Goal: Find specific page/section: Find specific page/section

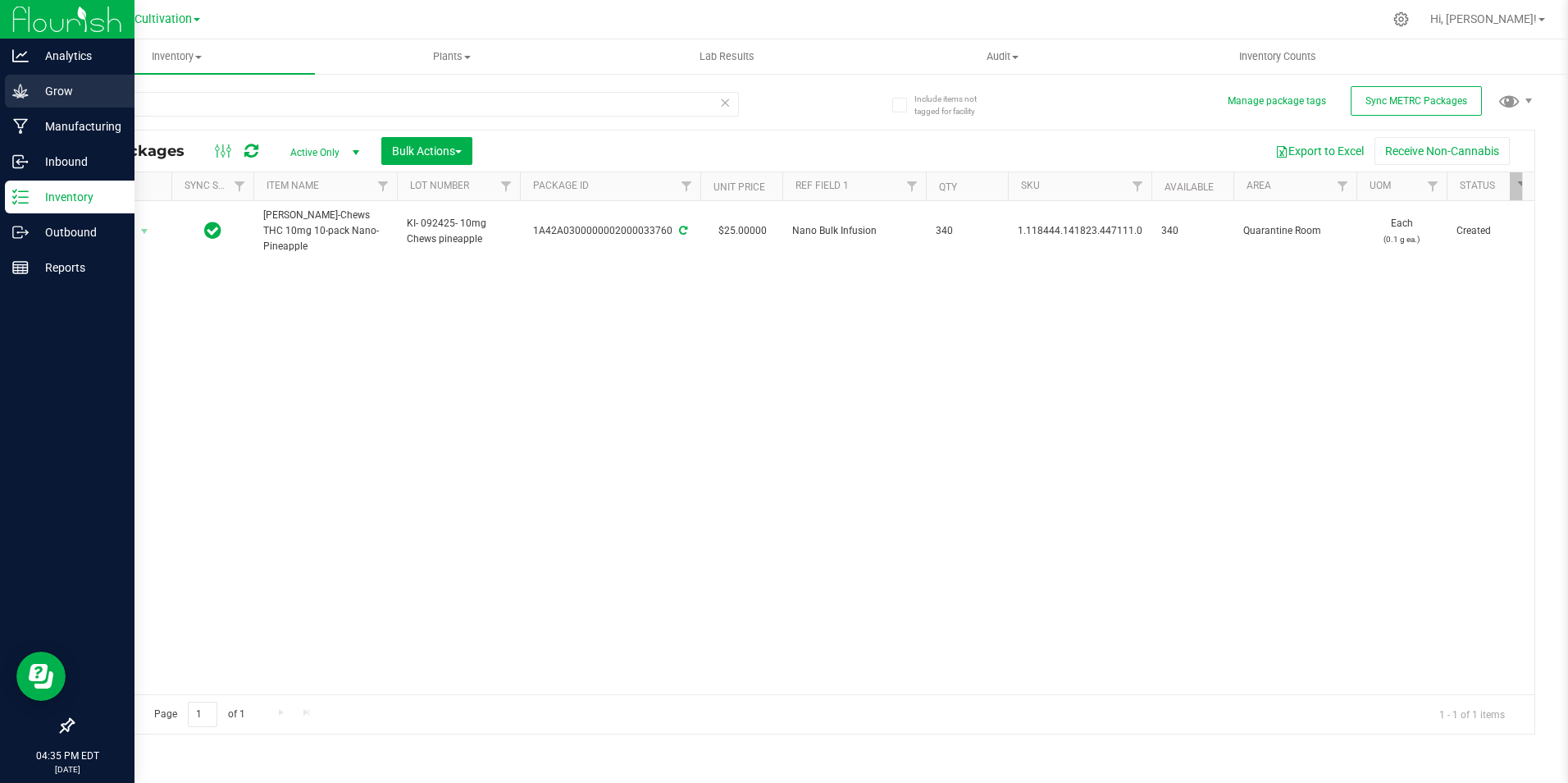
drag, startPoint x: 163, startPoint y: 108, endPoint x: 8, endPoint y: 92, distance: 155.8
click at [8, 92] on div "Analytics Grow Manufacturing Inbound Inventory Outbound Reports 04:35 PM EDT [D…" at bounding box center [784, 392] width 1568 height 783
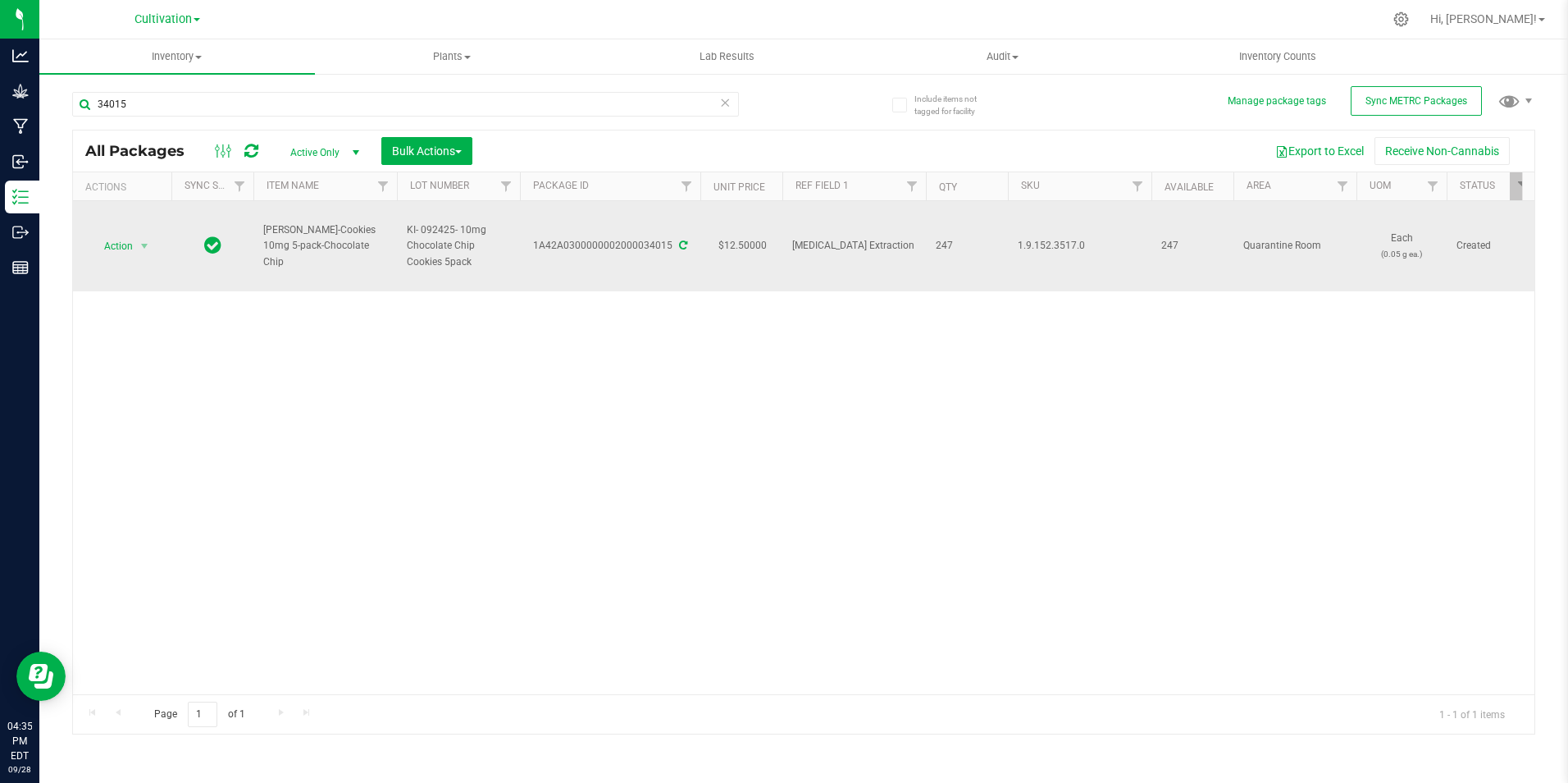
drag, startPoint x: 672, startPoint y: 250, endPoint x: 537, endPoint y: 259, distance: 135.3
click at [537, 259] on td "1A42A0300000002000034015" at bounding box center [610, 246] width 181 height 90
drag, startPoint x: 537, startPoint y: 259, endPoint x: 548, endPoint y: 244, distance: 18.6
copy div "1A42A0300000002000034015"
drag, startPoint x: 358, startPoint y: 250, endPoint x: 266, endPoint y: 234, distance: 93.4
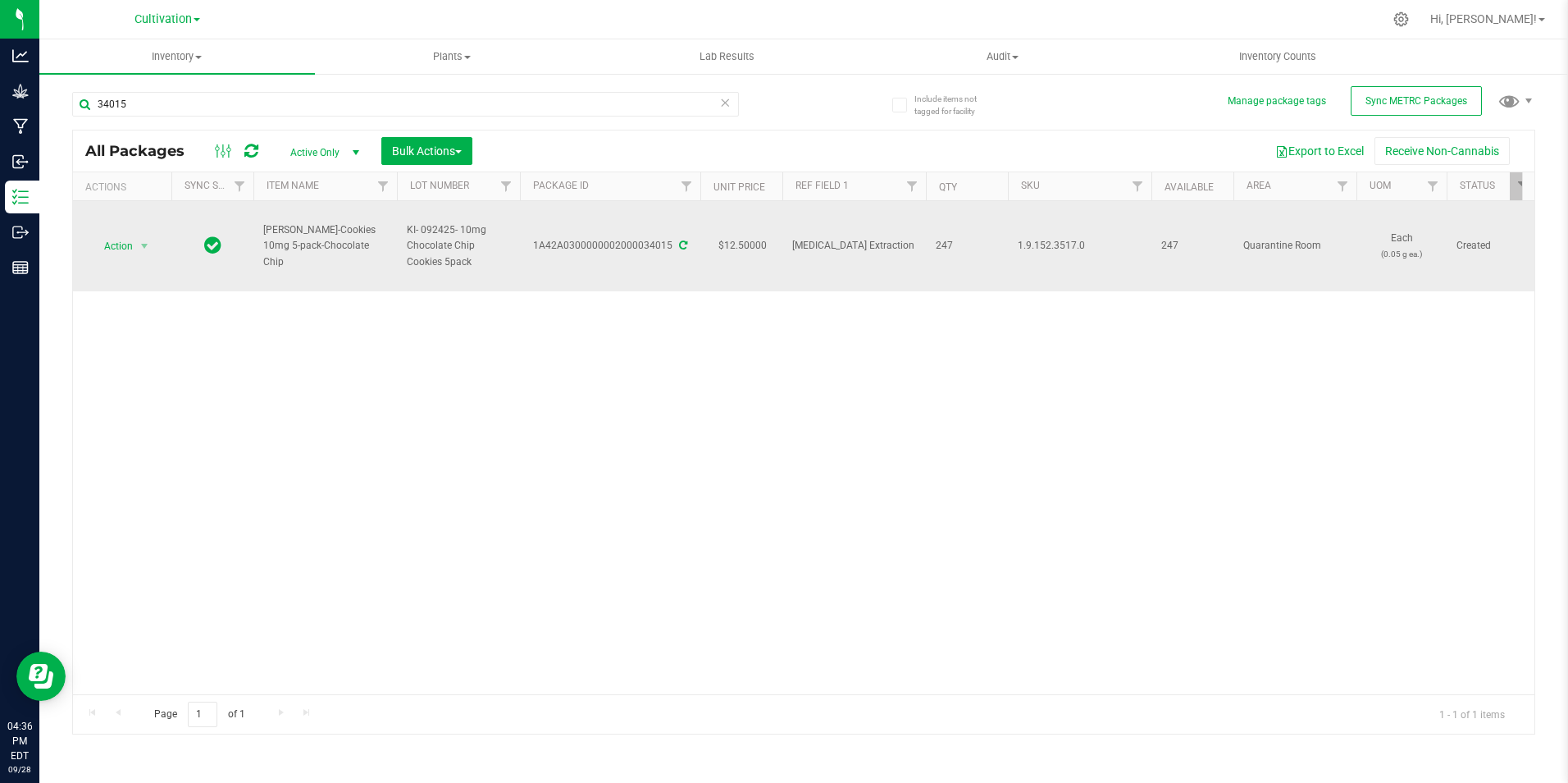
click at [263, 235] on span "[PERSON_NAME]-Cookies 10mg 5-pack-Chocolate Chip" at bounding box center [325, 246] width 124 height 47
copy span "[PERSON_NAME]-Cookies 10mg 5-pack-Chocolate Chip"
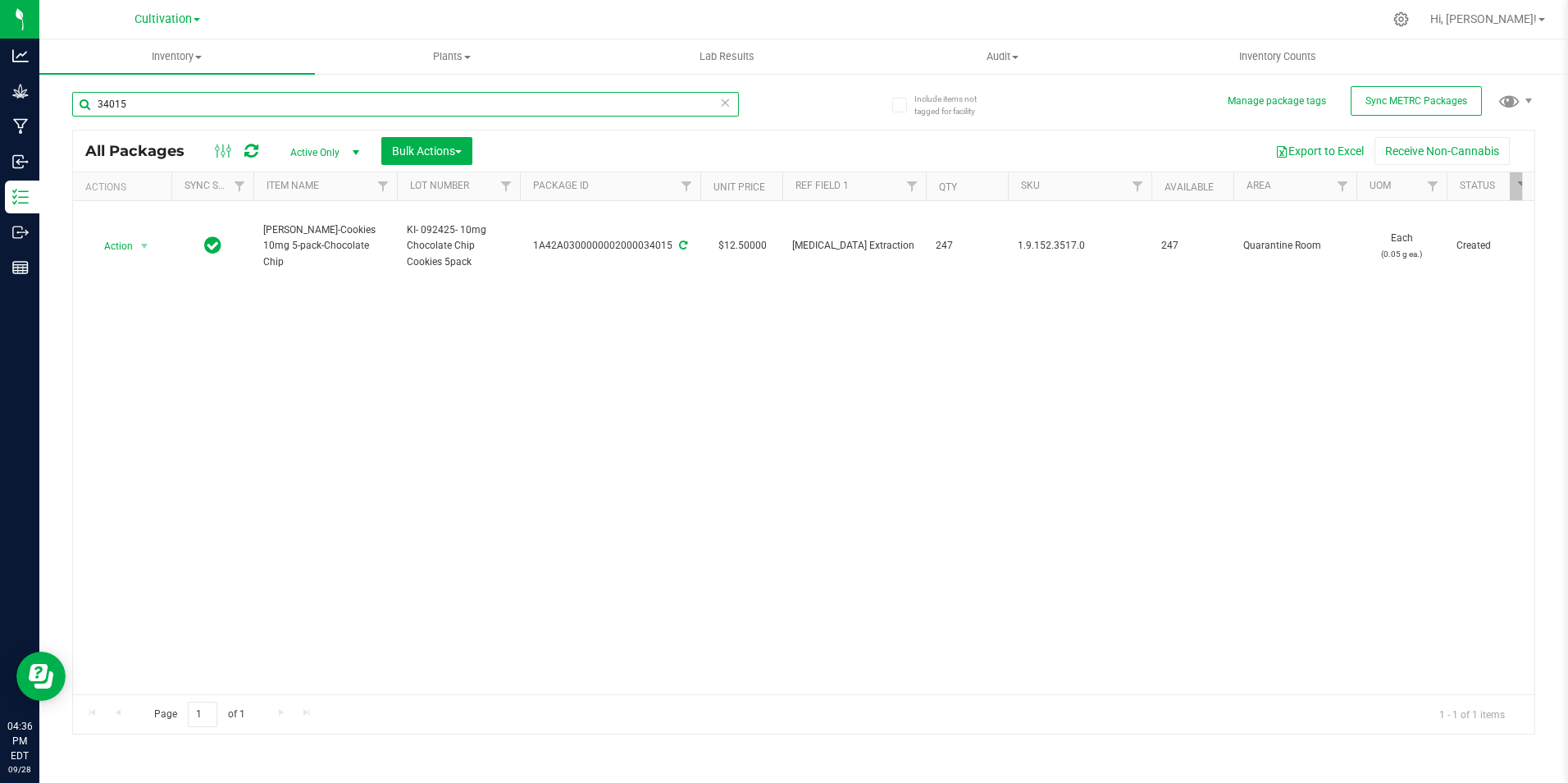
click at [152, 98] on input "34015" at bounding box center [405, 103] width 667 height 25
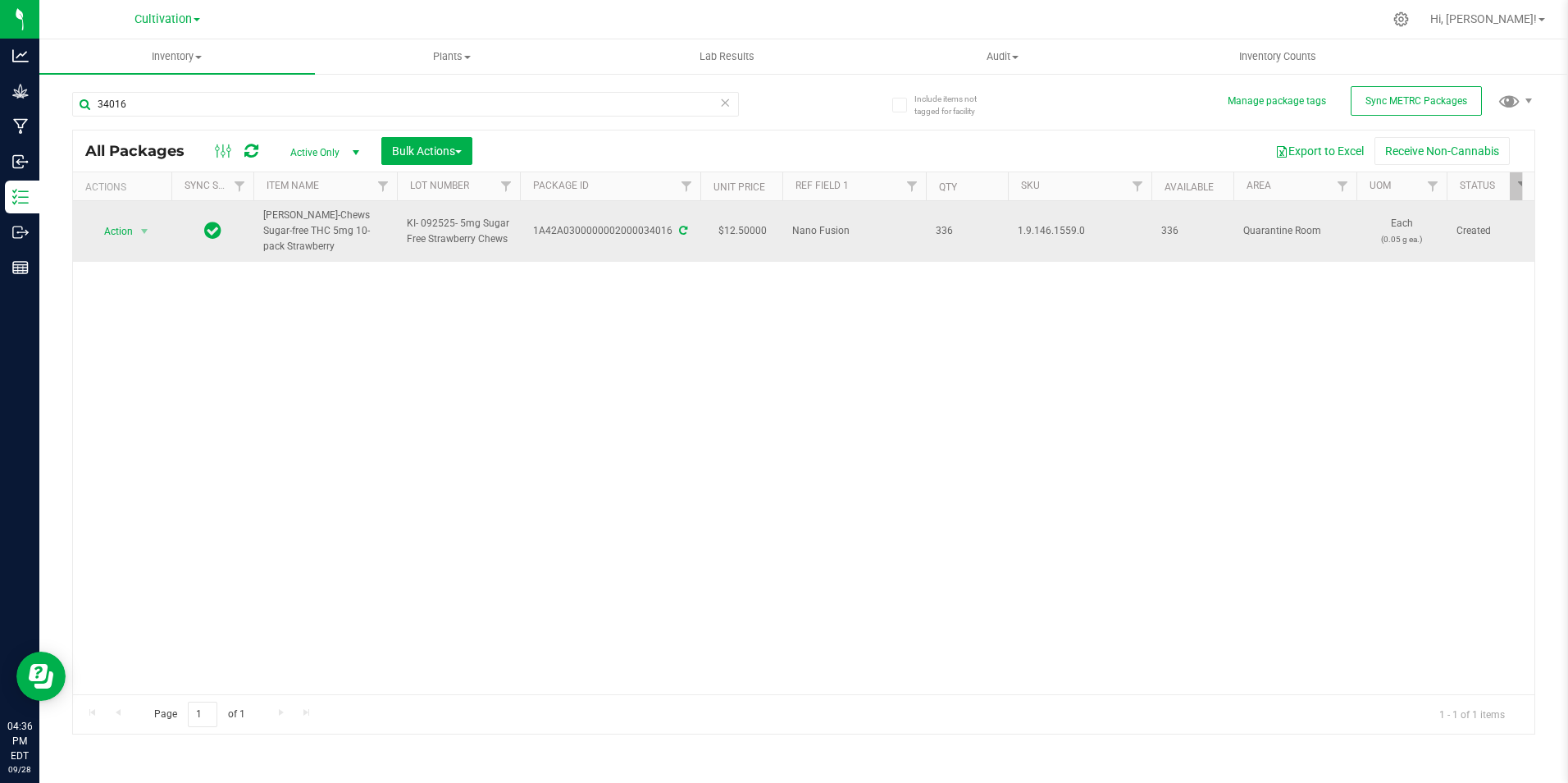
drag, startPoint x: 671, startPoint y: 226, endPoint x: 532, endPoint y: 229, distance: 139.0
click at [531, 229] on div "1A42A0300000002000034016" at bounding box center [610, 231] width 186 height 16
drag, startPoint x: 532, startPoint y: 229, endPoint x: 547, endPoint y: 229, distance: 15.0
copy div "1A42A0300000002000034016"
drag, startPoint x: 274, startPoint y: 249, endPoint x: 263, endPoint y: 215, distance: 35.7
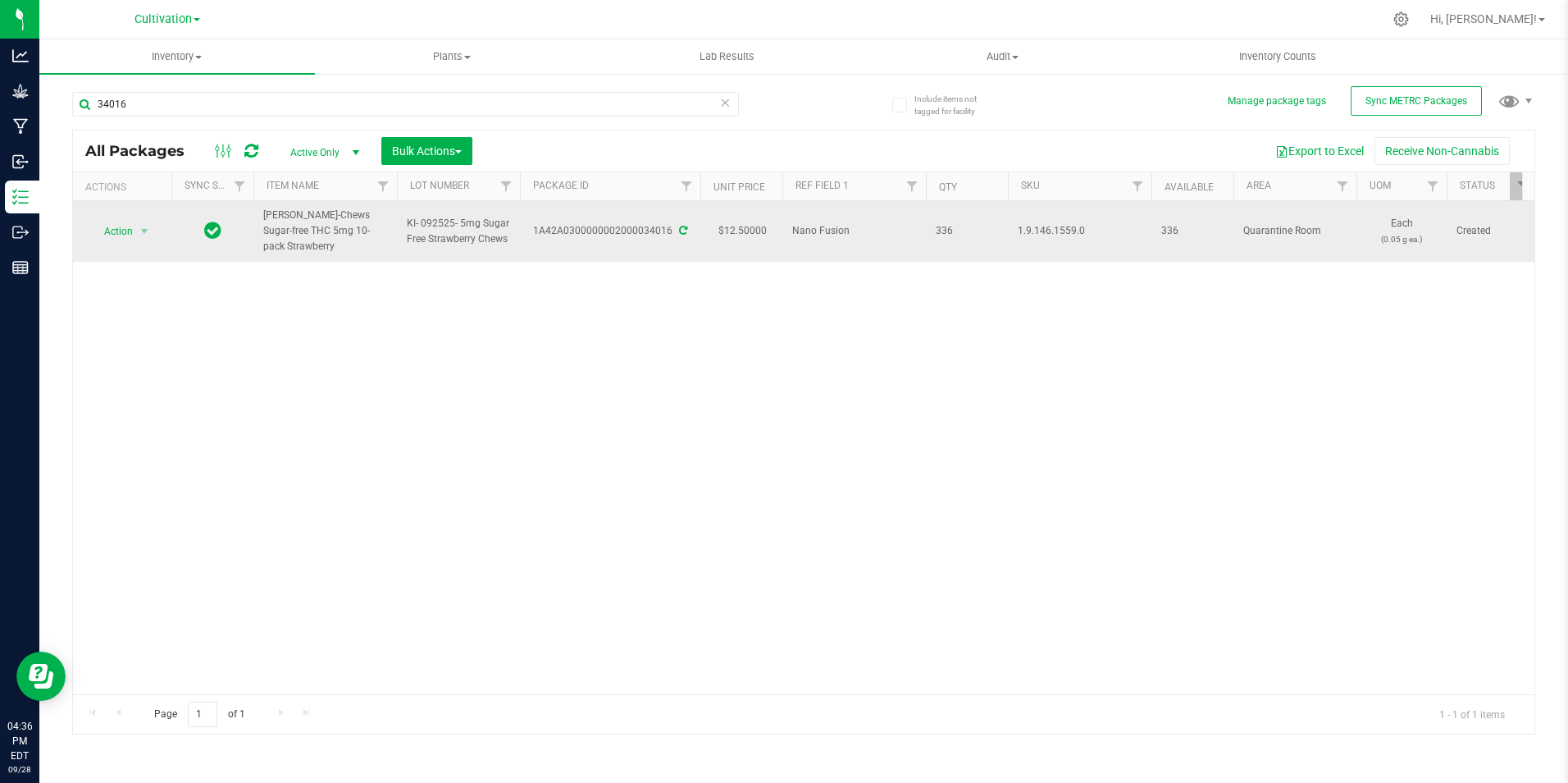
click at [263, 215] on span "[PERSON_NAME]-Chews Sugar-free THC 5mg 10-pack Strawberry" at bounding box center [325, 231] width 124 height 47
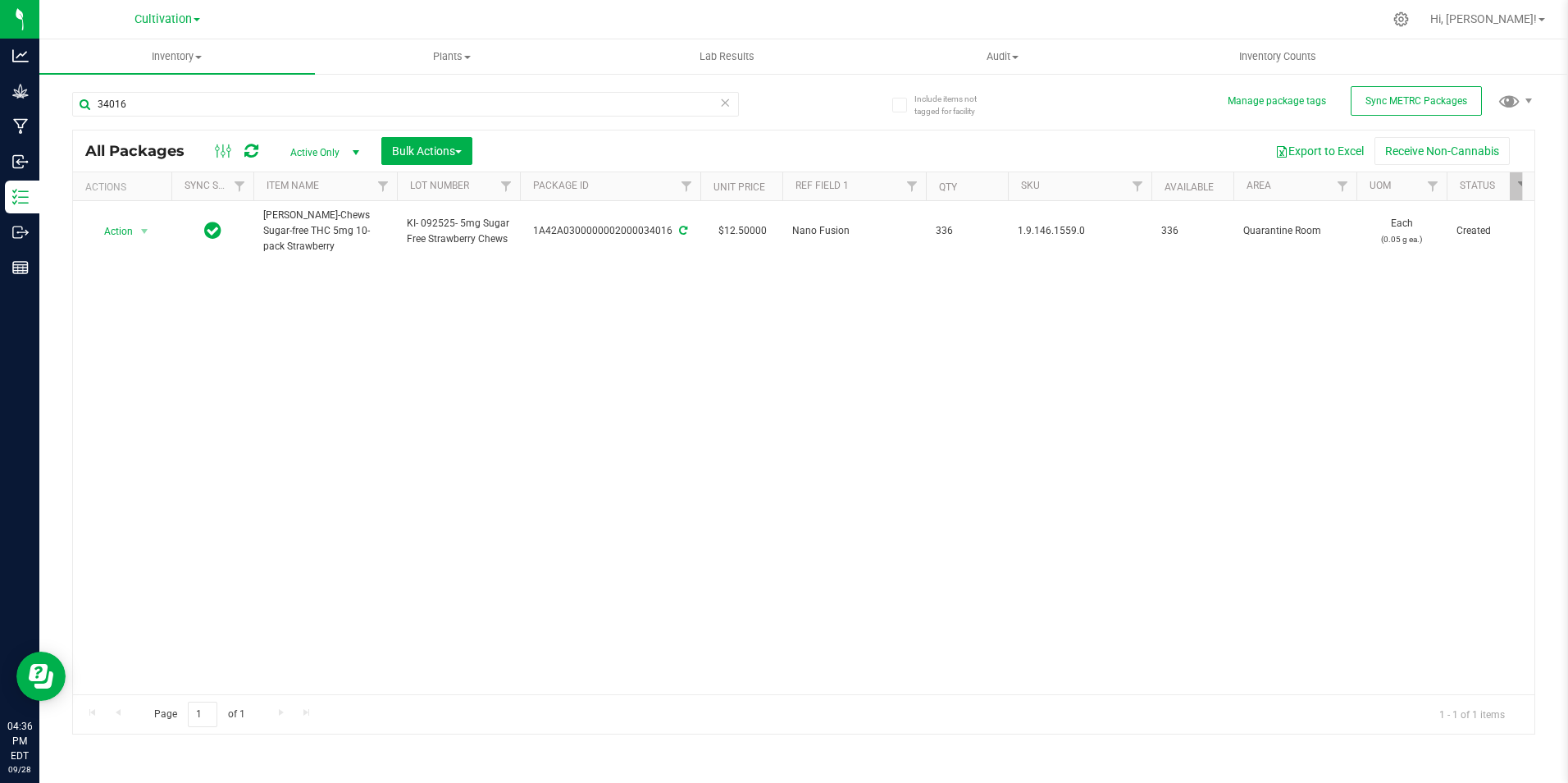
drag, startPoint x: 268, startPoint y: 215, endPoint x: 243, endPoint y: 326, distance: 113.8
click at [244, 329] on div "Action Action Adjust qty Create package Edit attributes Global inventory Locate…" at bounding box center [803, 447] width 1462 height 493
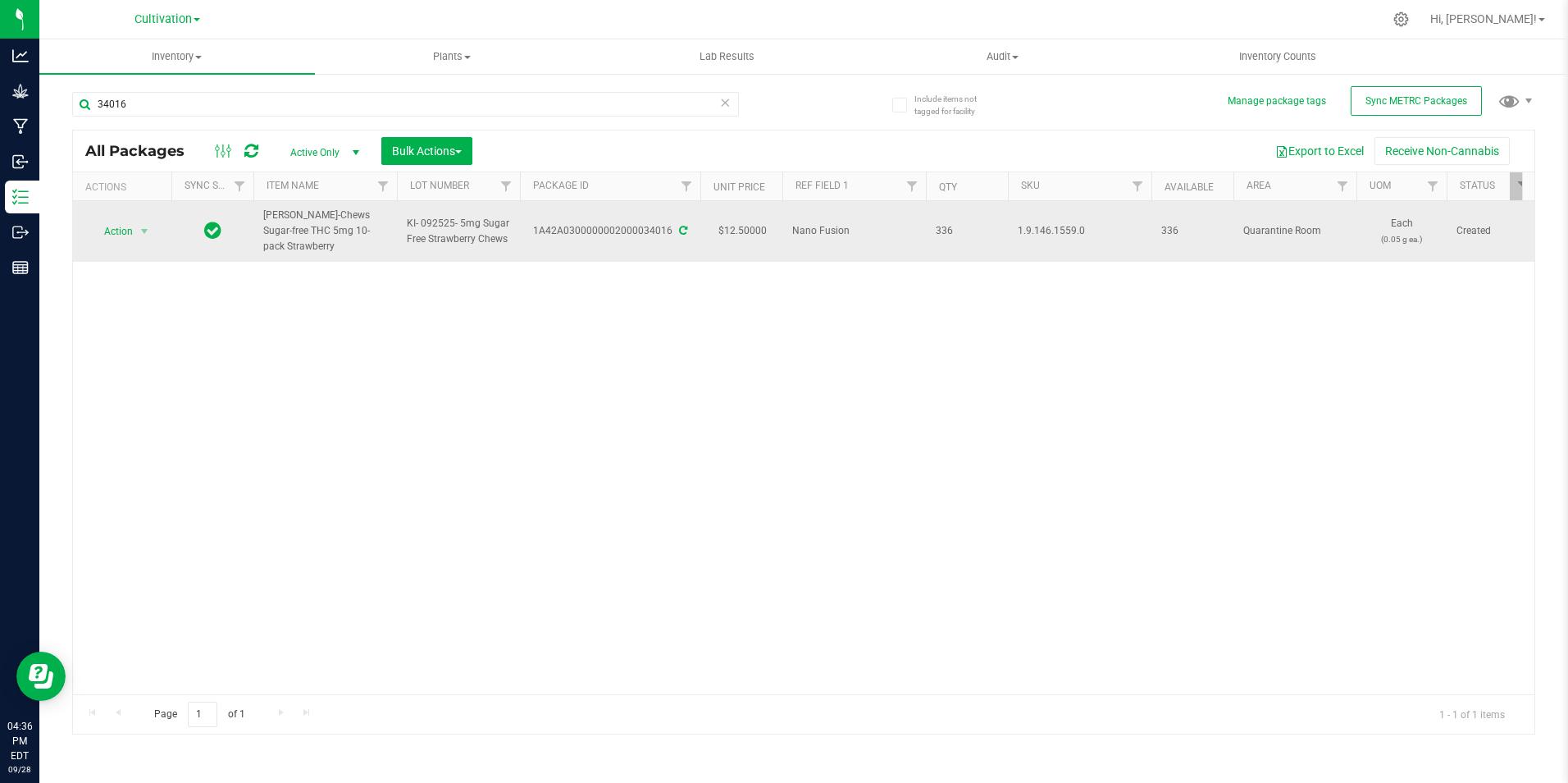
drag, startPoint x: 317, startPoint y: 248, endPoint x: 250, endPoint y: 216, distance: 74.2
drag, startPoint x: 250, startPoint y: 216, endPoint x: 285, endPoint y: 216, distance: 35.0
copy tr "[PERSON_NAME]-Chews Sugar-free THC 5mg 10-pack Strawberry"
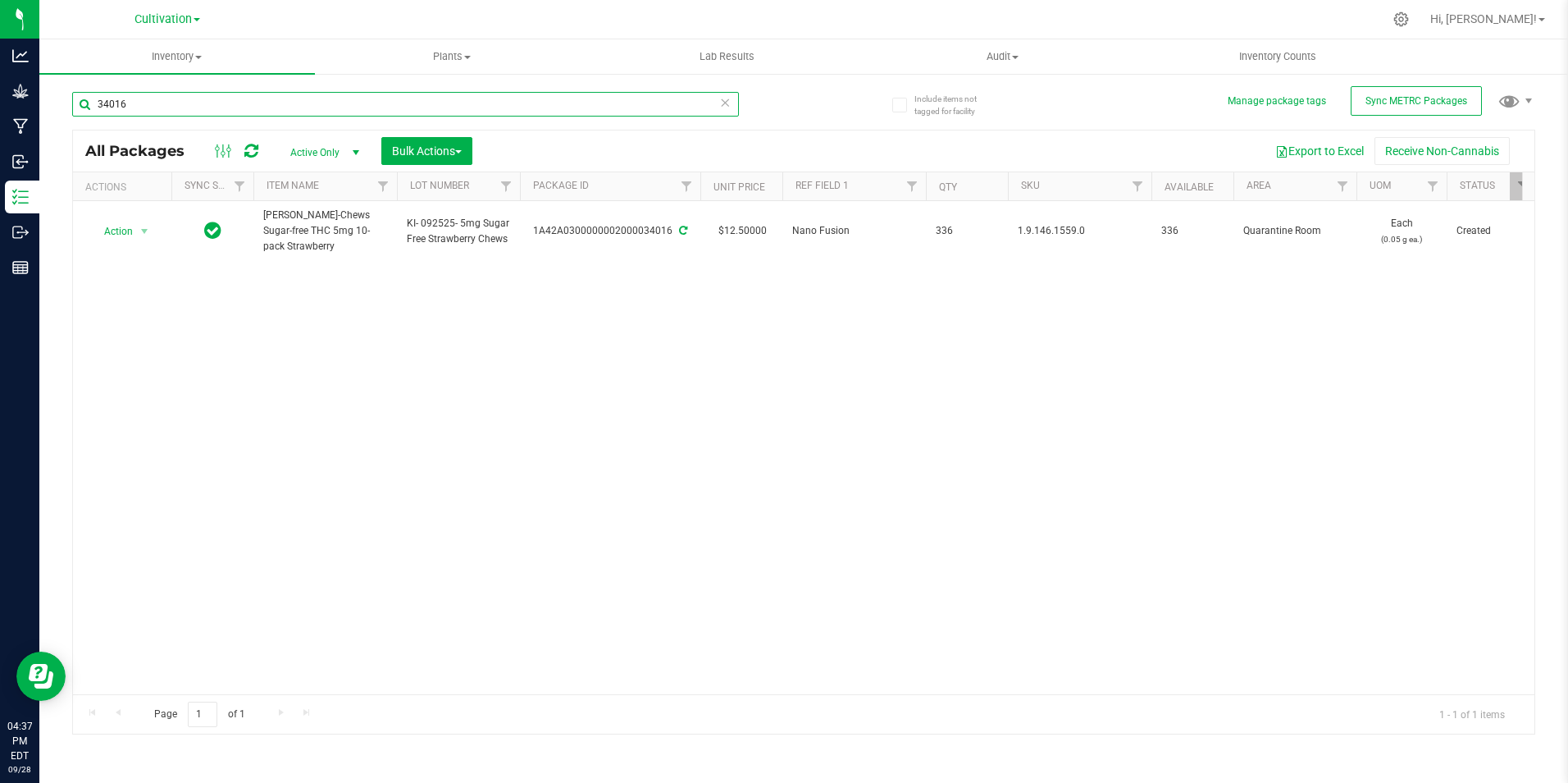
click at [152, 115] on input "34016" at bounding box center [405, 103] width 667 height 25
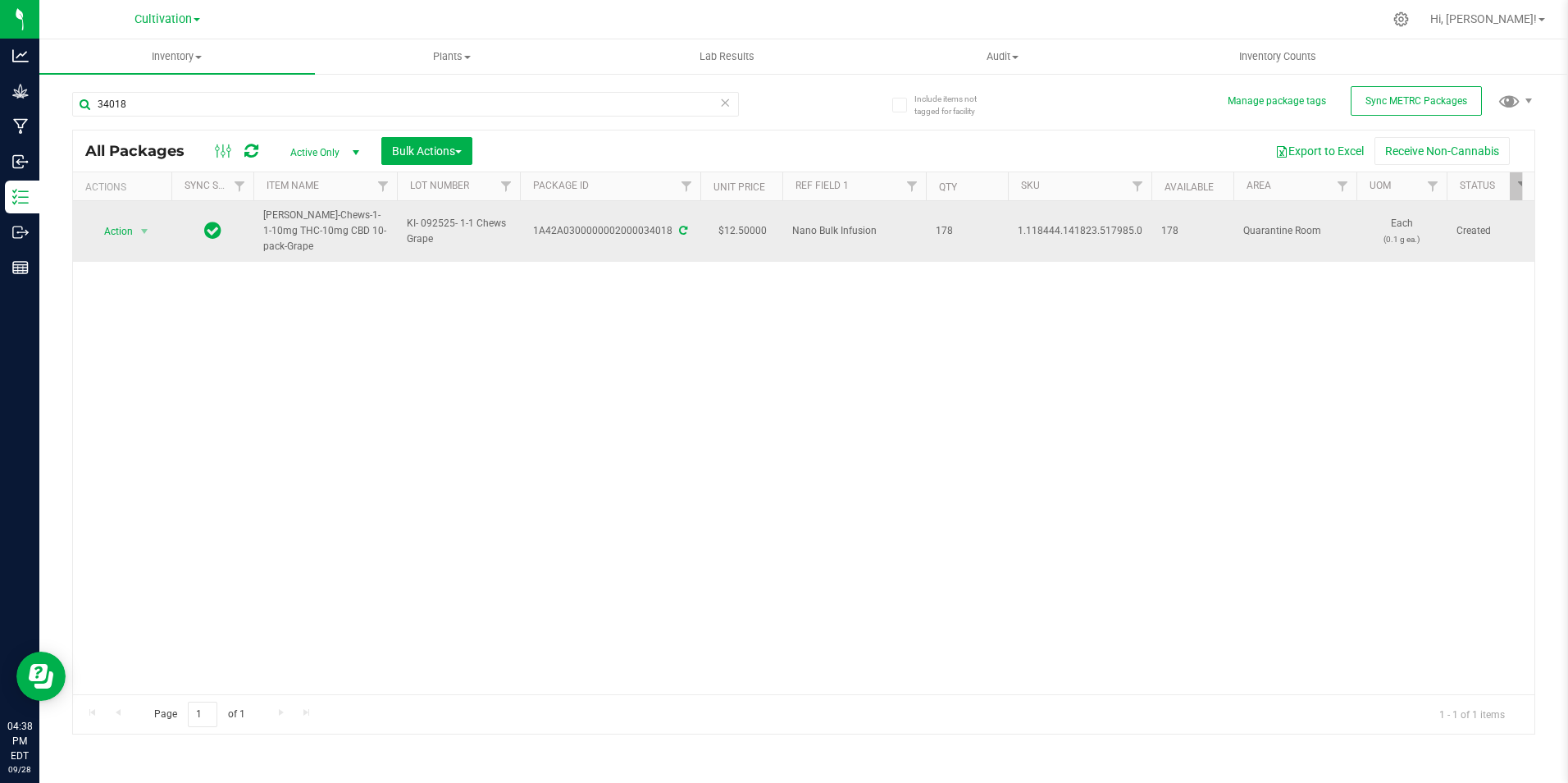
drag, startPoint x: 671, startPoint y: 230, endPoint x: 537, endPoint y: 236, distance: 134.1
click at [537, 236] on div "1A42A0300000002000034018" at bounding box center [610, 231] width 186 height 16
copy div "1A42A0300000002000034018"
drag, startPoint x: 291, startPoint y: 250, endPoint x: 261, endPoint y: 212, distance: 48.4
click at [261, 212] on td "[PERSON_NAME]-Chews-1-1-10mg THC-10mg CBD 10-pack-Grape" at bounding box center [325, 231] width 144 height 61
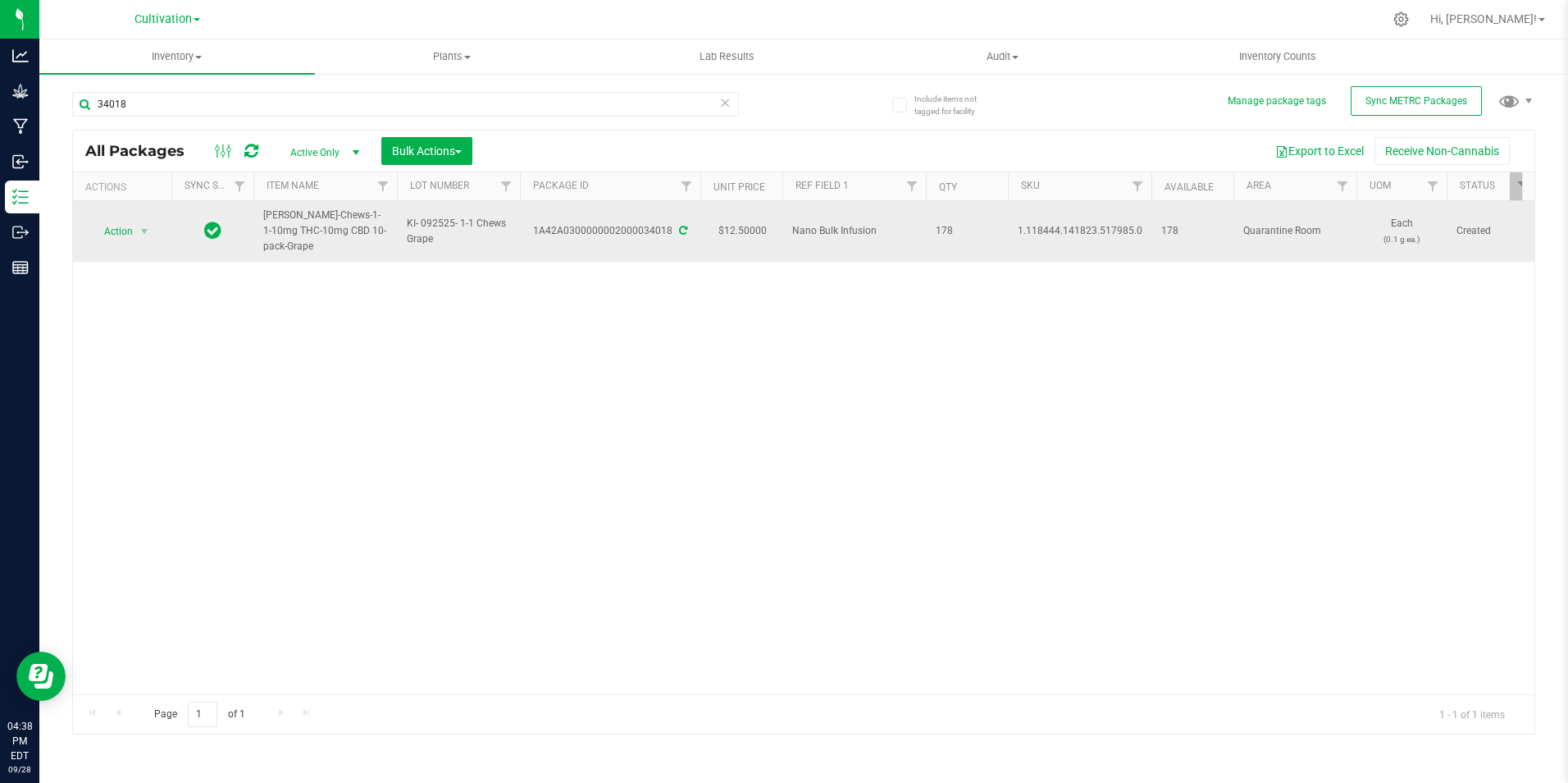
copy span "[PERSON_NAME]-Chews-1-1-10mg THC-10mg CBD 10-pack-Grape"
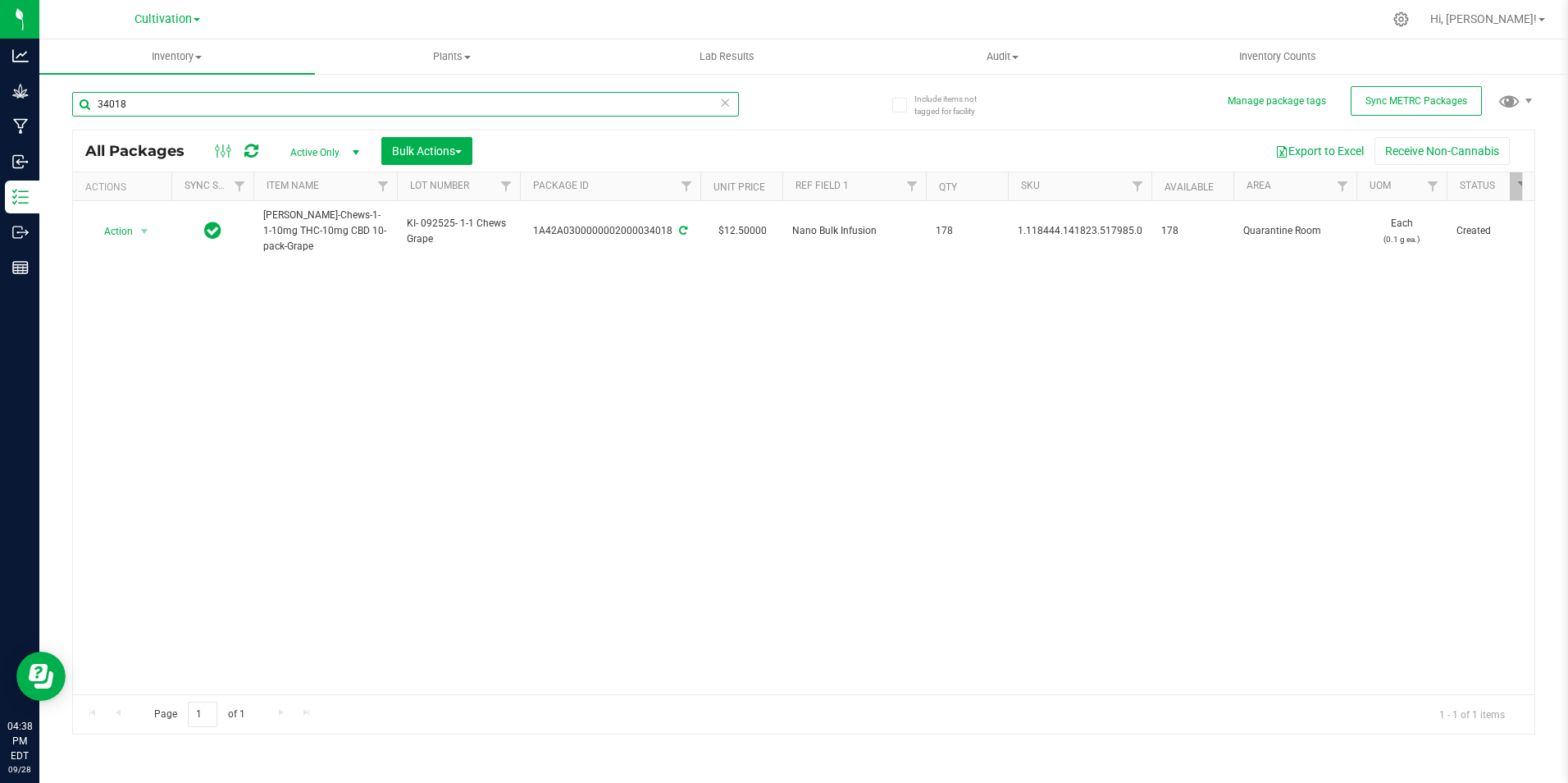
click at [190, 91] on input "34018" at bounding box center [405, 103] width 667 height 25
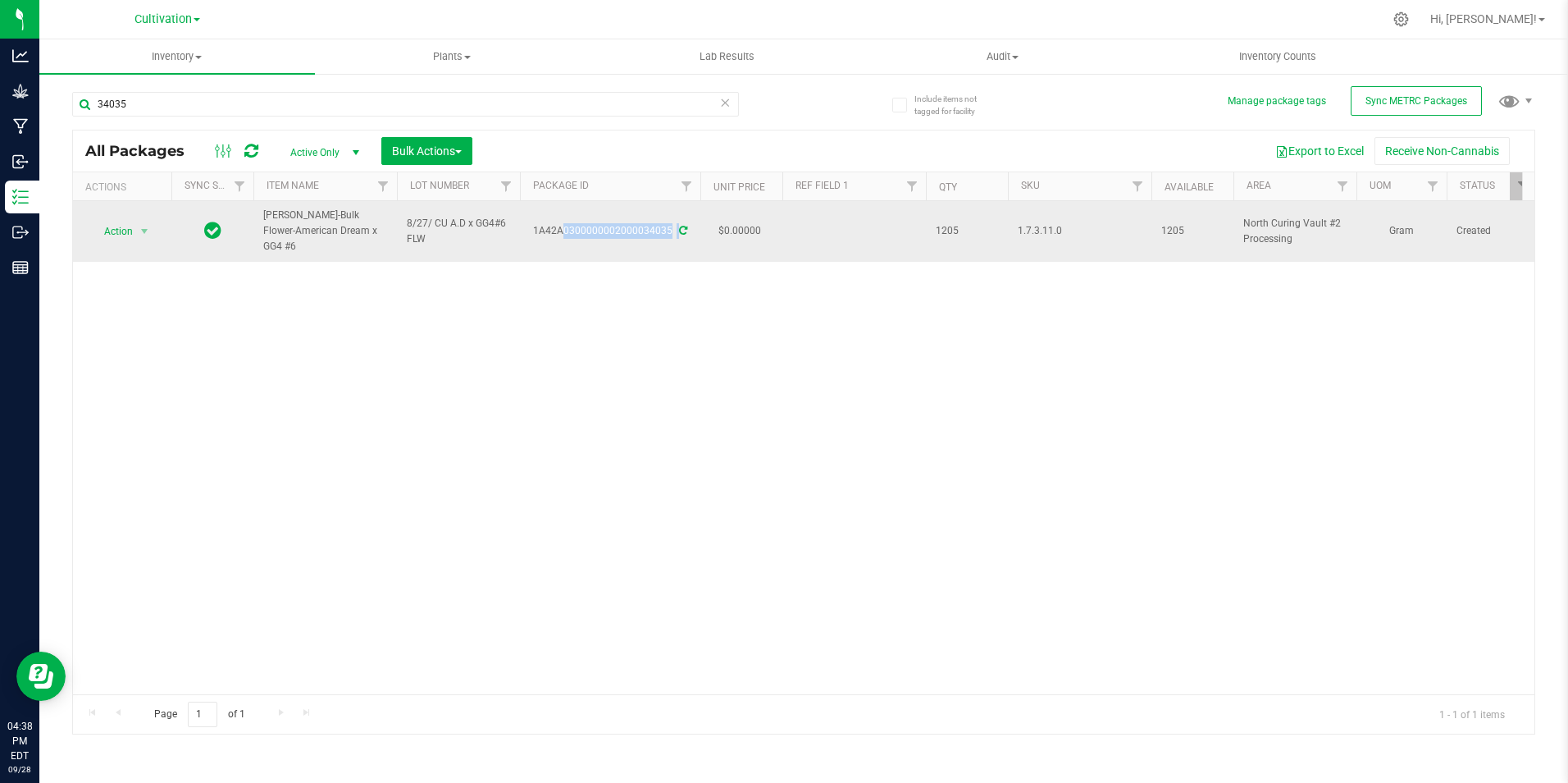
drag, startPoint x: 676, startPoint y: 217, endPoint x: 533, endPoint y: 220, distance: 143.0
click at [533, 223] on div "1A42A0300000002000034035" at bounding box center [610, 231] width 186 height 16
copy div "1A42A0300000002000034035"
drag, startPoint x: 333, startPoint y: 239, endPoint x: 260, endPoint y: 215, distance: 76.8
click at [260, 215] on td "[PERSON_NAME]-Bulk Flower-American Dream x GG4 #6" at bounding box center [325, 231] width 144 height 61
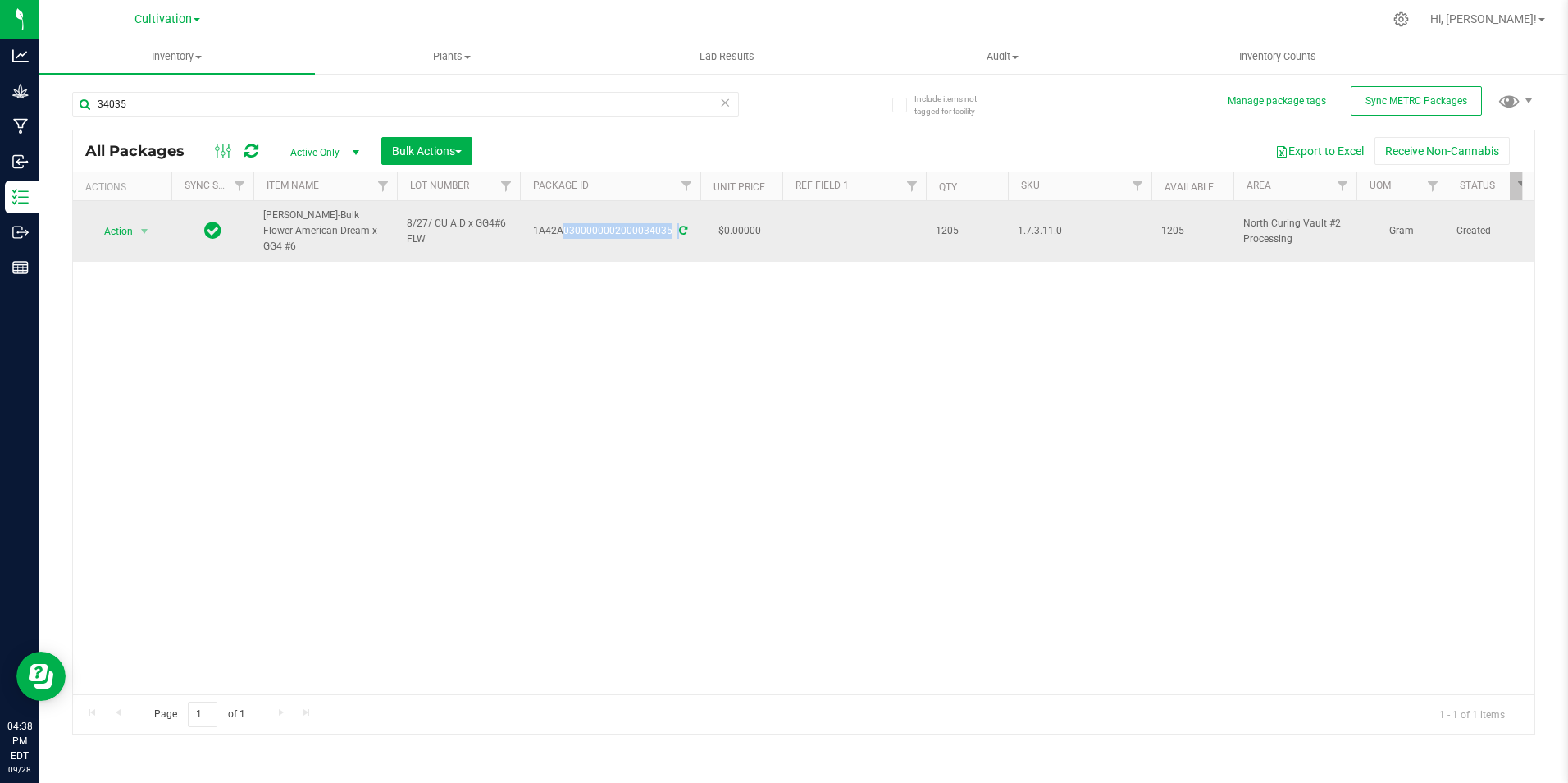
drag, startPoint x: 260, startPoint y: 215, endPoint x: 280, endPoint y: 215, distance: 20.0
copy span "[PERSON_NAME]-Bulk Flower-American Dream x GG4 #6"
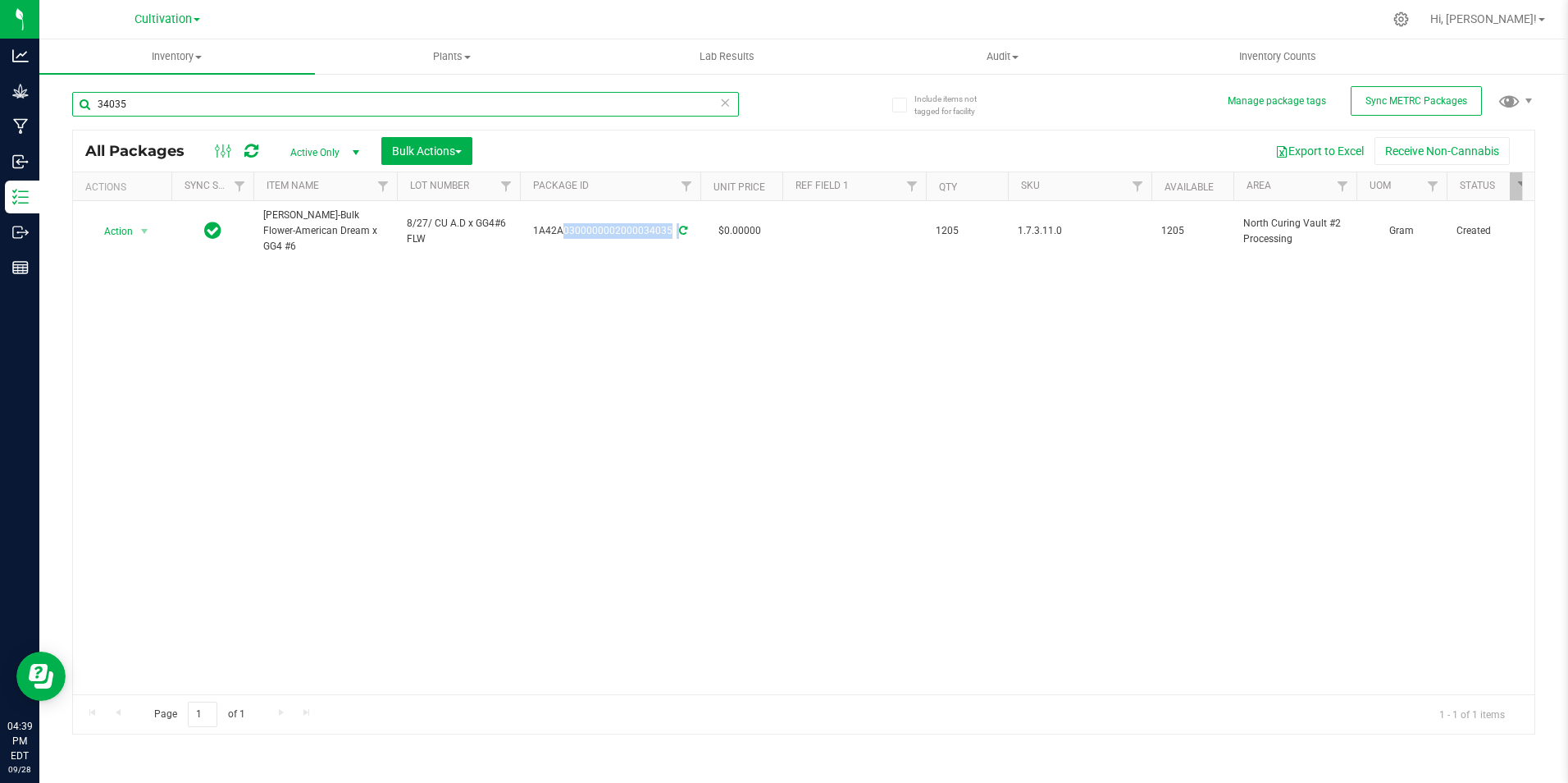
click at [142, 102] on input "34035" at bounding box center [405, 103] width 667 height 25
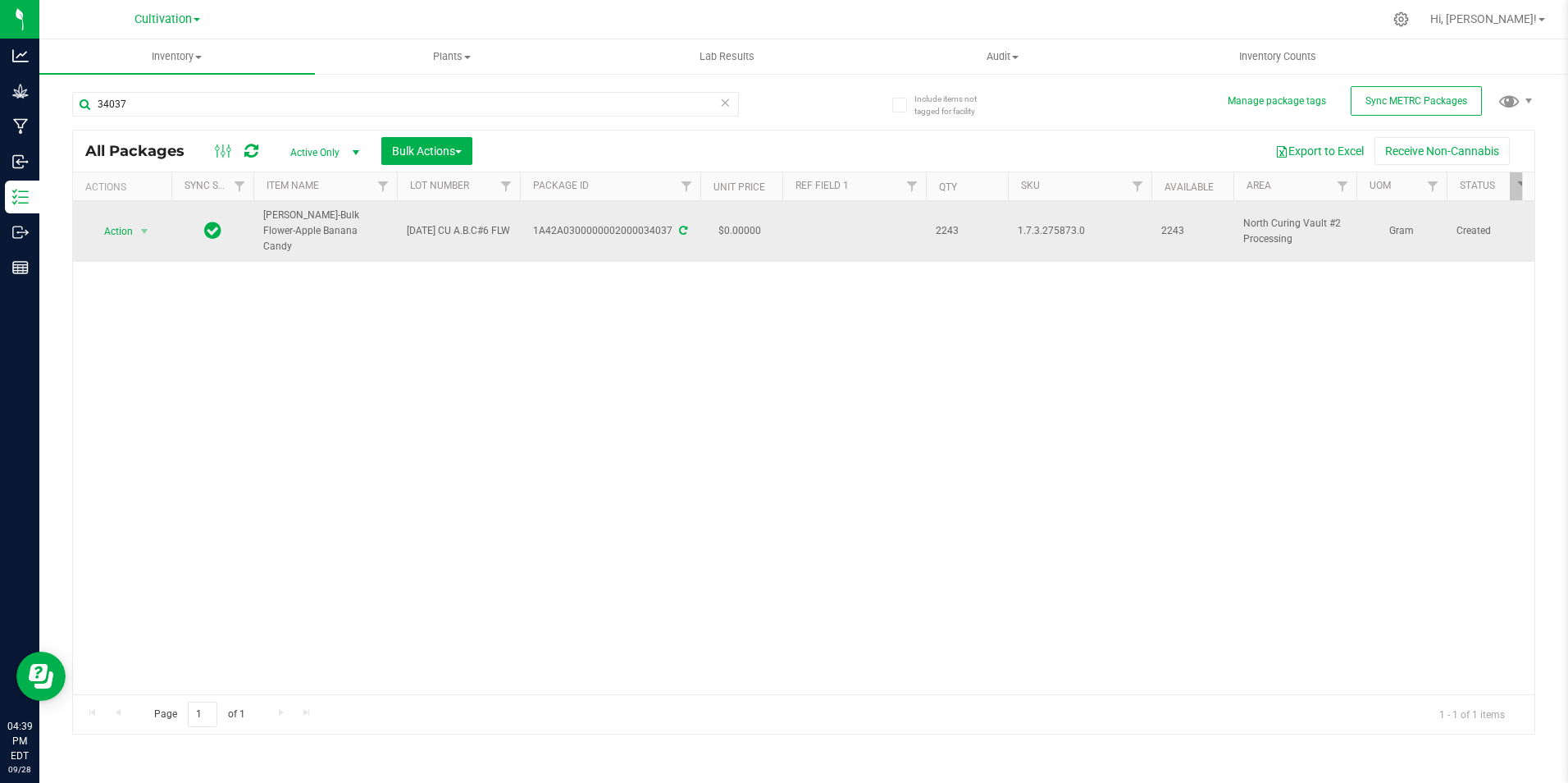
drag, startPoint x: 673, startPoint y: 225, endPoint x: 534, endPoint y: 210, distance: 139.8
click at [534, 210] on td "1A42A0300000002000034037" at bounding box center [610, 231] width 181 height 61
drag, startPoint x: 534, startPoint y: 210, endPoint x: 555, endPoint y: 215, distance: 21.6
copy div "1A42A0300000002000034037"
drag, startPoint x: 300, startPoint y: 224, endPoint x: 269, endPoint y: 211, distance: 33.6
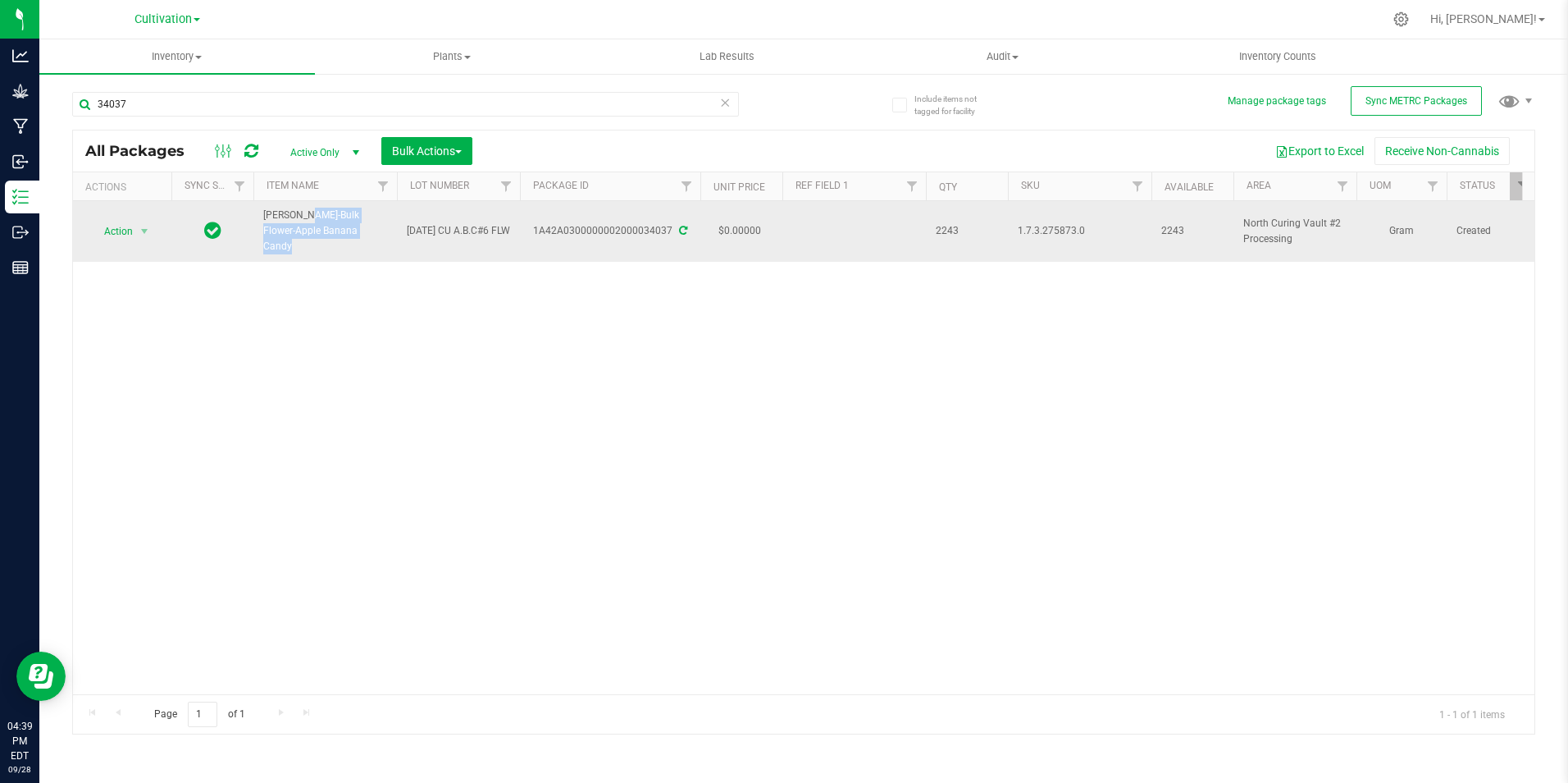
click at [268, 211] on span "[PERSON_NAME]-Bulk Flower-Apple Banana Candy" at bounding box center [325, 231] width 124 height 47
drag, startPoint x: 269, startPoint y: 211, endPoint x: 344, endPoint y: 240, distance: 80.4
click at [344, 240] on td "[PERSON_NAME]-Bulk Flower-Apple Banana Candy" at bounding box center [325, 231] width 144 height 61
drag, startPoint x: 343, startPoint y: 228, endPoint x: 256, endPoint y: 215, distance: 88.0
click at [256, 215] on td "[PERSON_NAME]-Bulk Flower-Apple Banana Candy" at bounding box center [325, 231] width 144 height 61
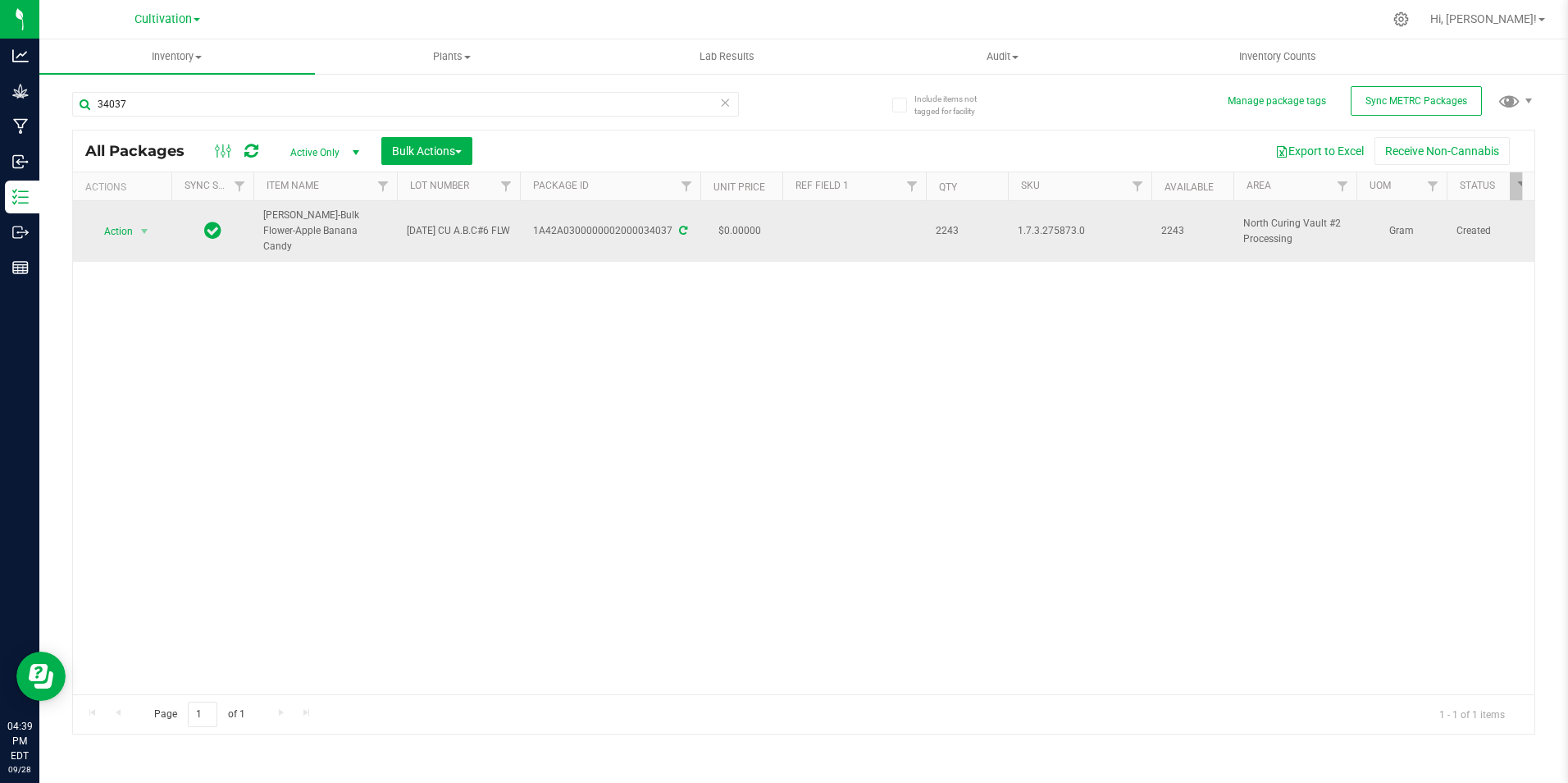
drag, startPoint x: 256, startPoint y: 215, endPoint x: 280, endPoint y: 216, distance: 24.0
copy span "[PERSON_NAME]-Bulk Flower-Apple Banana Candy"
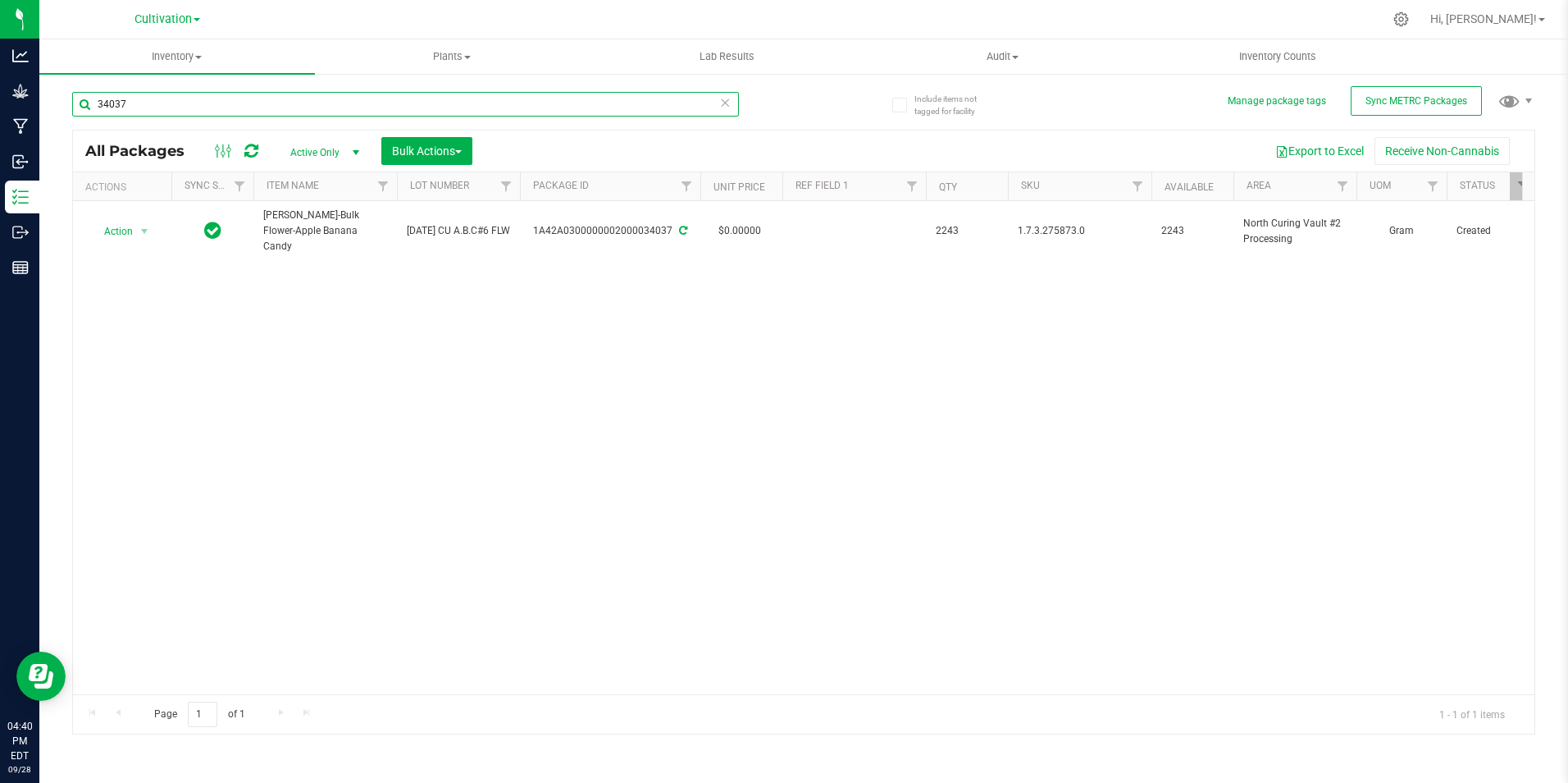
click at [174, 102] on input "34037" at bounding box center [405, 103] width 667 height 25
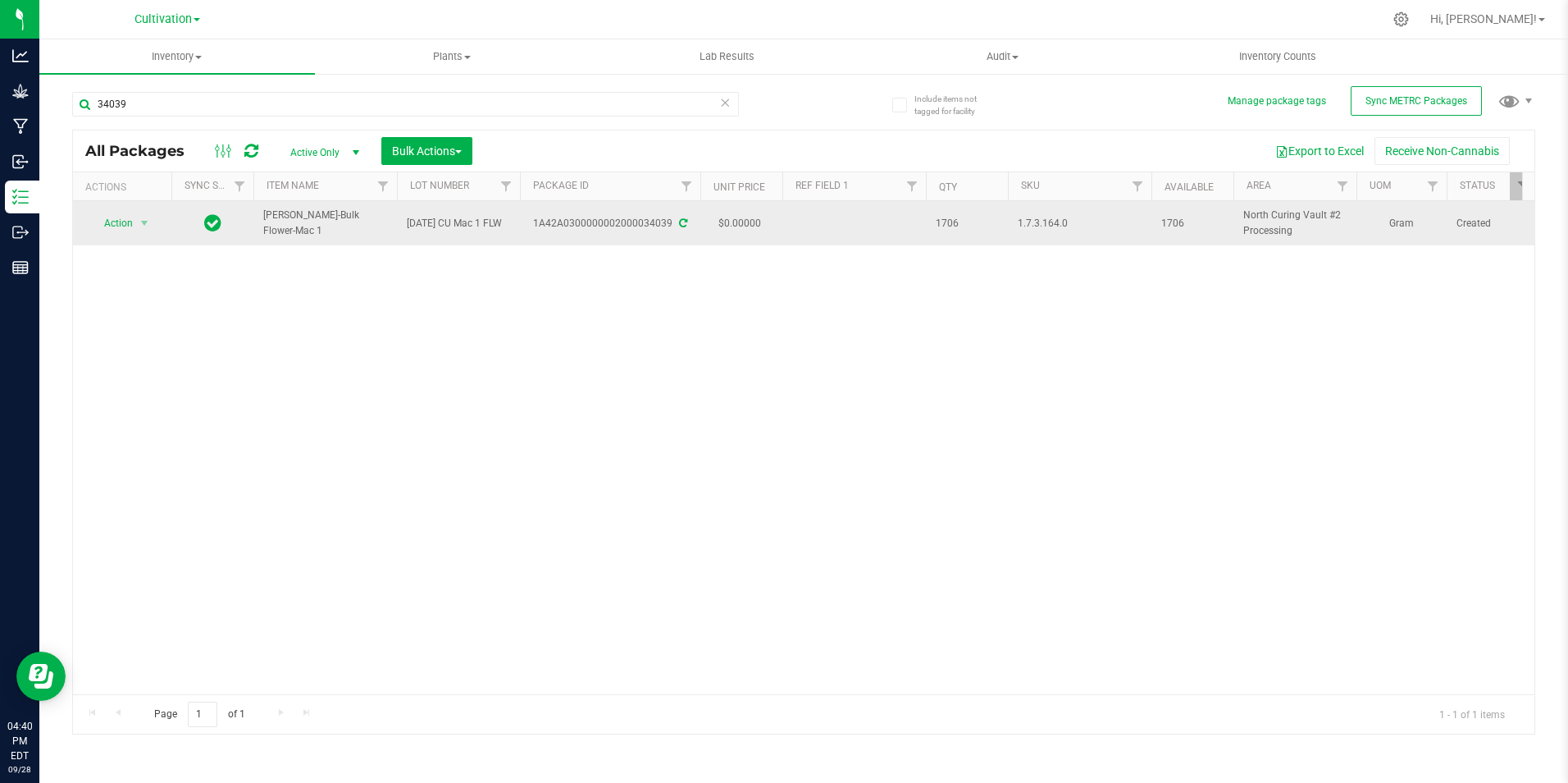
drag, startPoint x: 383, startPoint y: 227, endPoint x: 278, endPoint y: 227, distance: 105.0
click at [278, 228] on span "[PERSON_NAME]-Bulk Flower-Mac 1" at bounding box center [325, 223] width 124 height 31
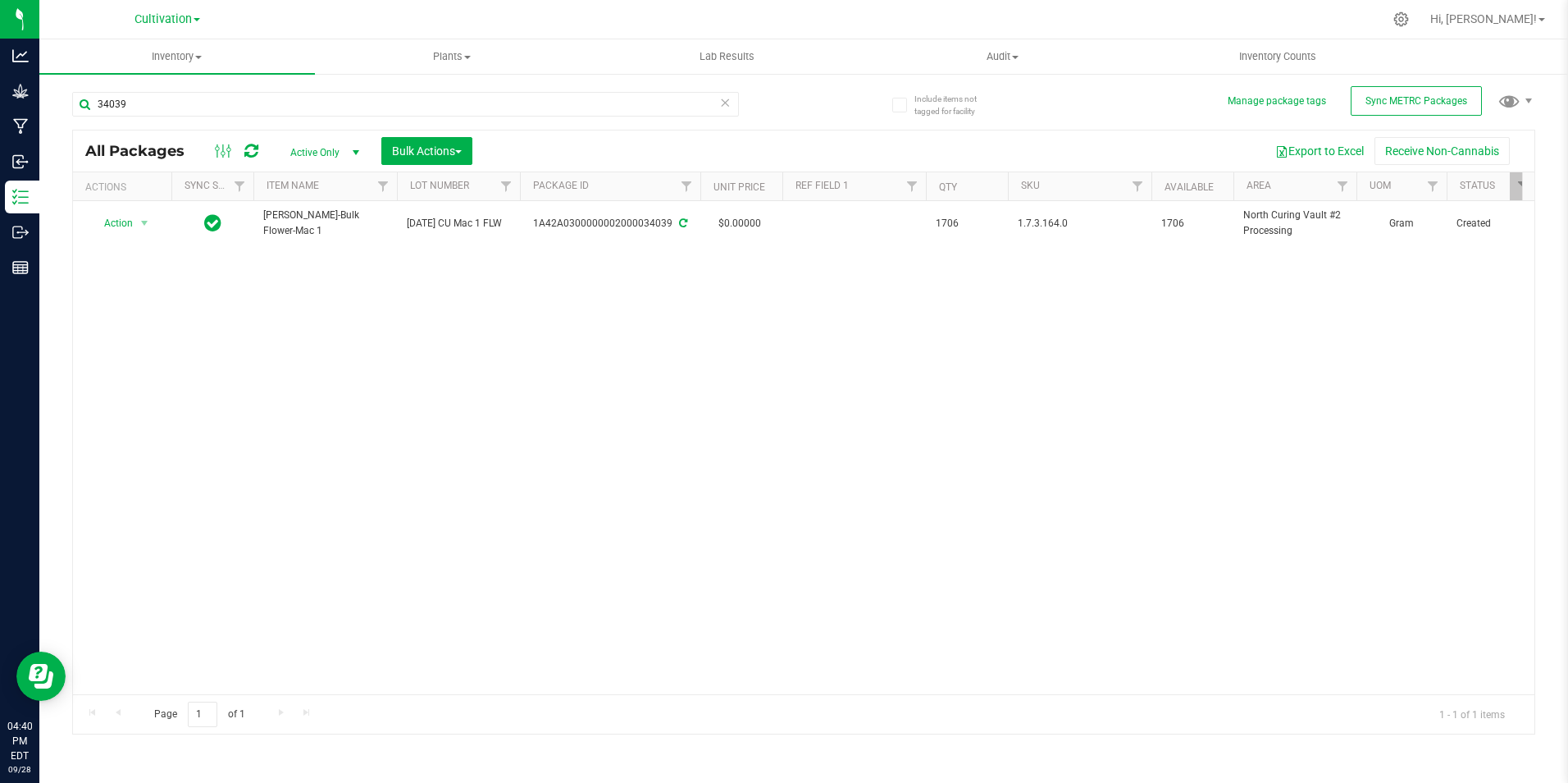
drag, startPoint x: 281, startPoint y: 223, endPoint x: 264, endPoint y: 247, distance: 29.4
click at [278, 258] on div "Action Action Adjust qty Create package Edit attributes Global inventory Locate…" at bounding box center [803, 447] width 1462 height 493
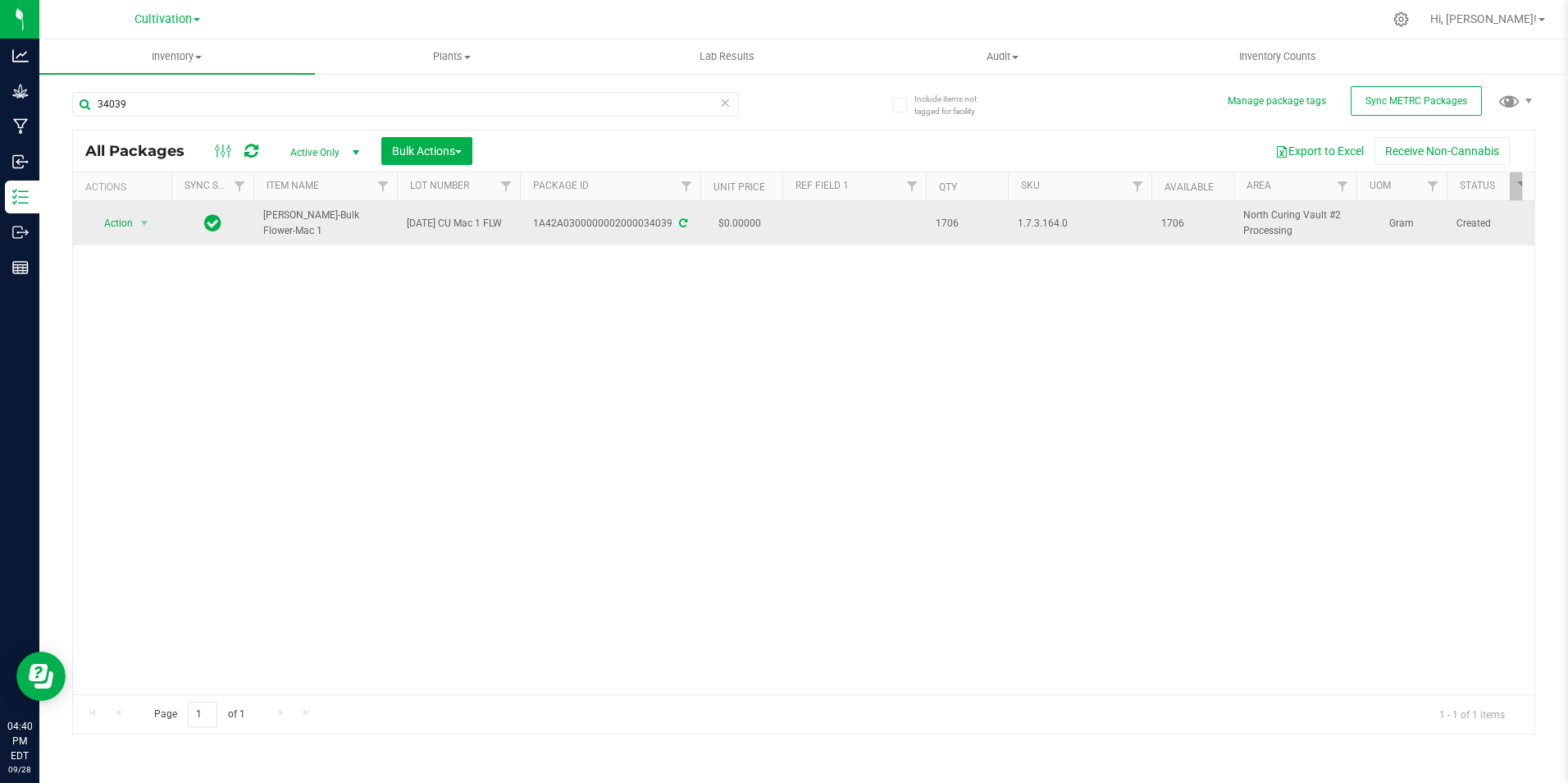
drag, startPoint x: 259, startPoint y: 223, endPoint x: 369, endPoint y: 212, distance: 110.5
click at [371, 212] on td "[PERSON_NAME]-Bulk Flower-Mac 1" at bounding box center [325, 222] width 144 height 44
drag, startPoint x: 369, startPoint y: 212, endPoint x: 344, endPoint y: 229, distance: 30.2
drag, startPoint x: 668, startPoint y: 222, endPoint x: 536, endPoint y: 220, distance: 132.0
click at [536, 220] on div "1A42A0300000002000034039" at bounding box center [610, 223] width 186 height 16
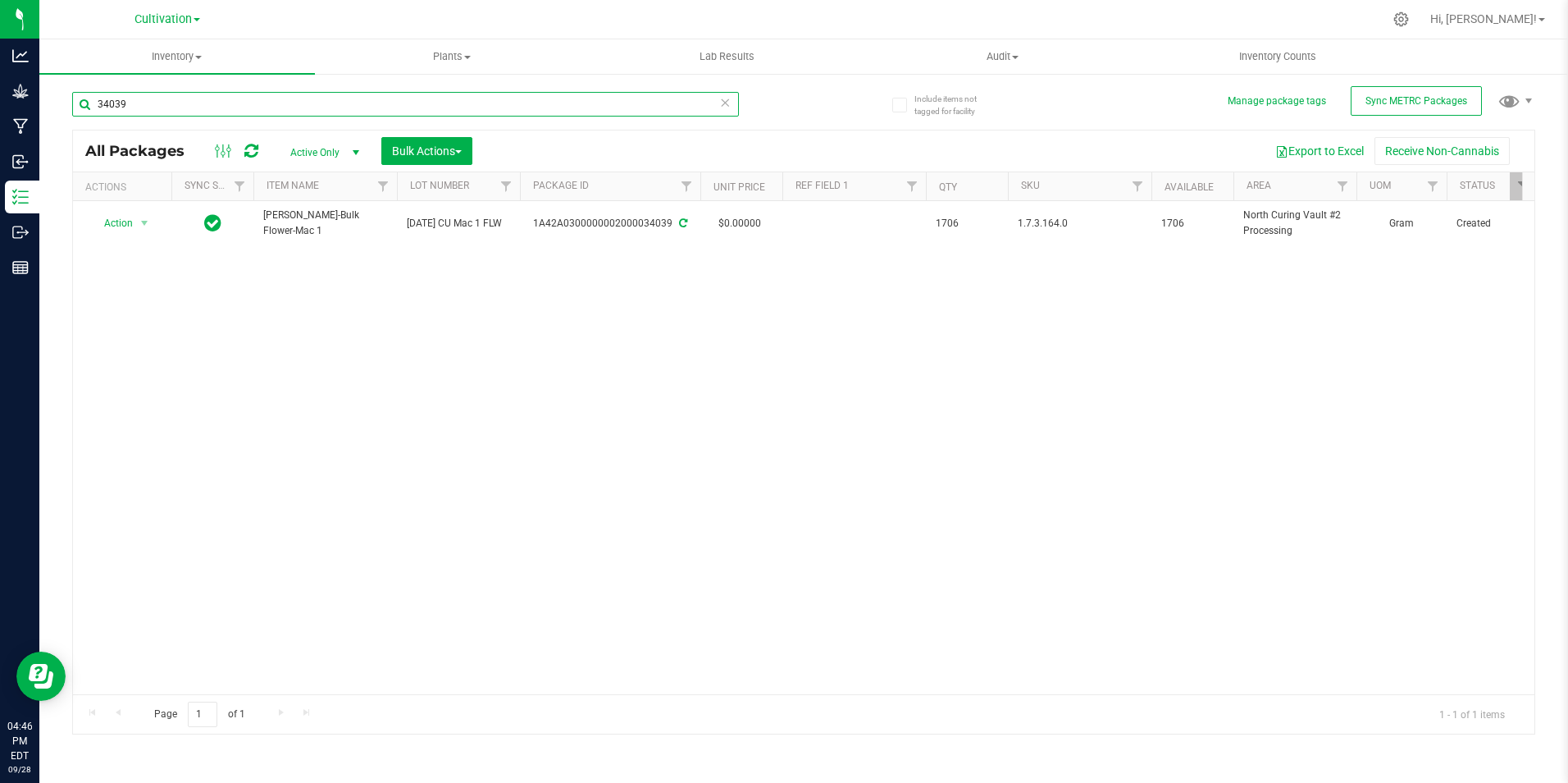
click at [228, 104] on input "34039" at bounding box center [405, 103] width 667 height 25
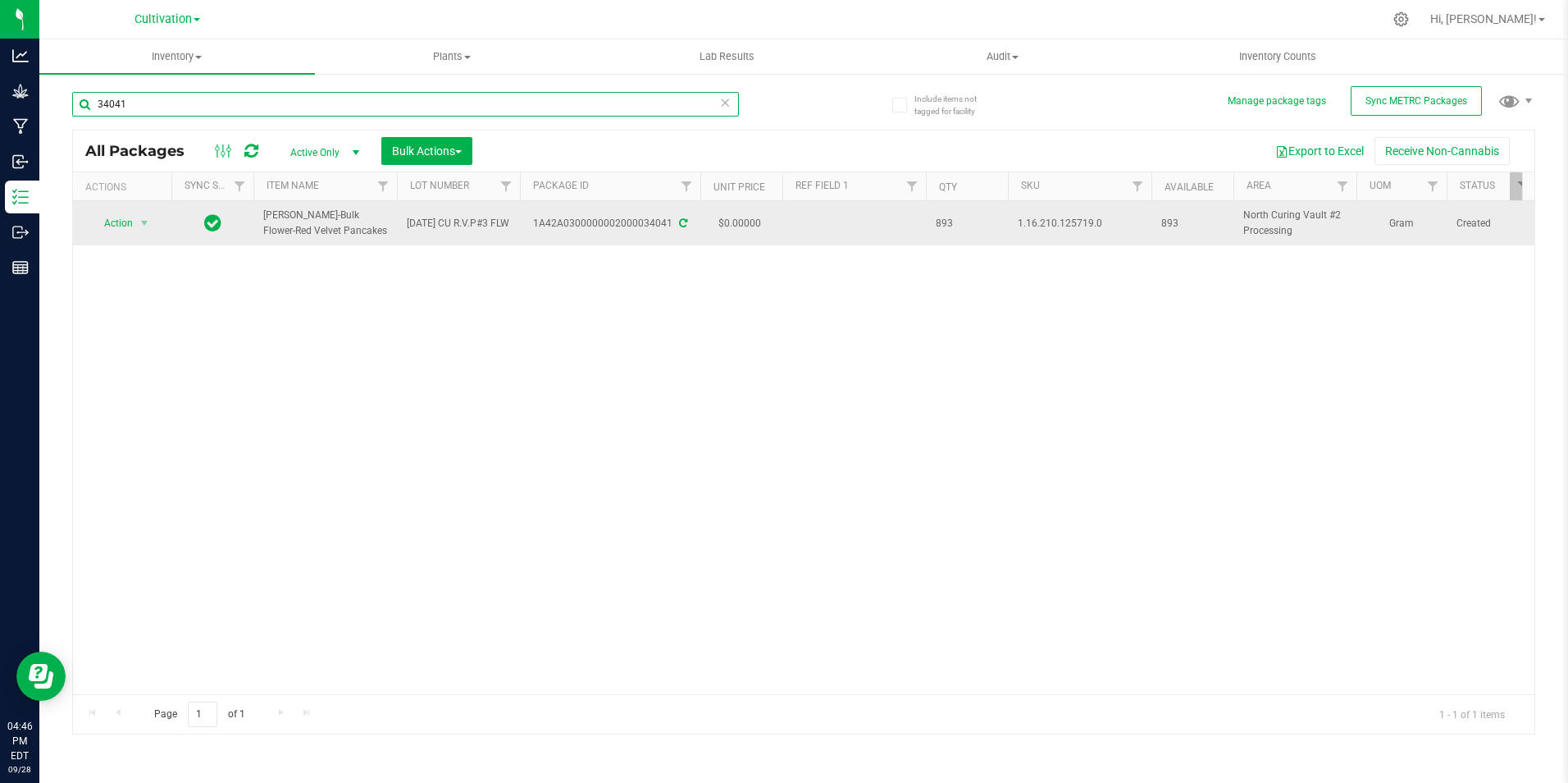
type input "34041"
drag, startPoint x: 342, startPoint y: 225, endPoint x: 265, endPoint y: 220, distance: 77.2
click at [265, 220] on span "[PERSON_NAME]-Bulk Flower-Red Velvet Pancakes" at bounding box center [325, 223] width 124 height 31
drag, startPoint x: 673, startPoint y: 224, endPoint x: 533, endPoint y: 219, distance: 140.1
click at [530, 219] on div "1A42A0300000002000034041" at bounding box center [610, 223] width 186 height 16
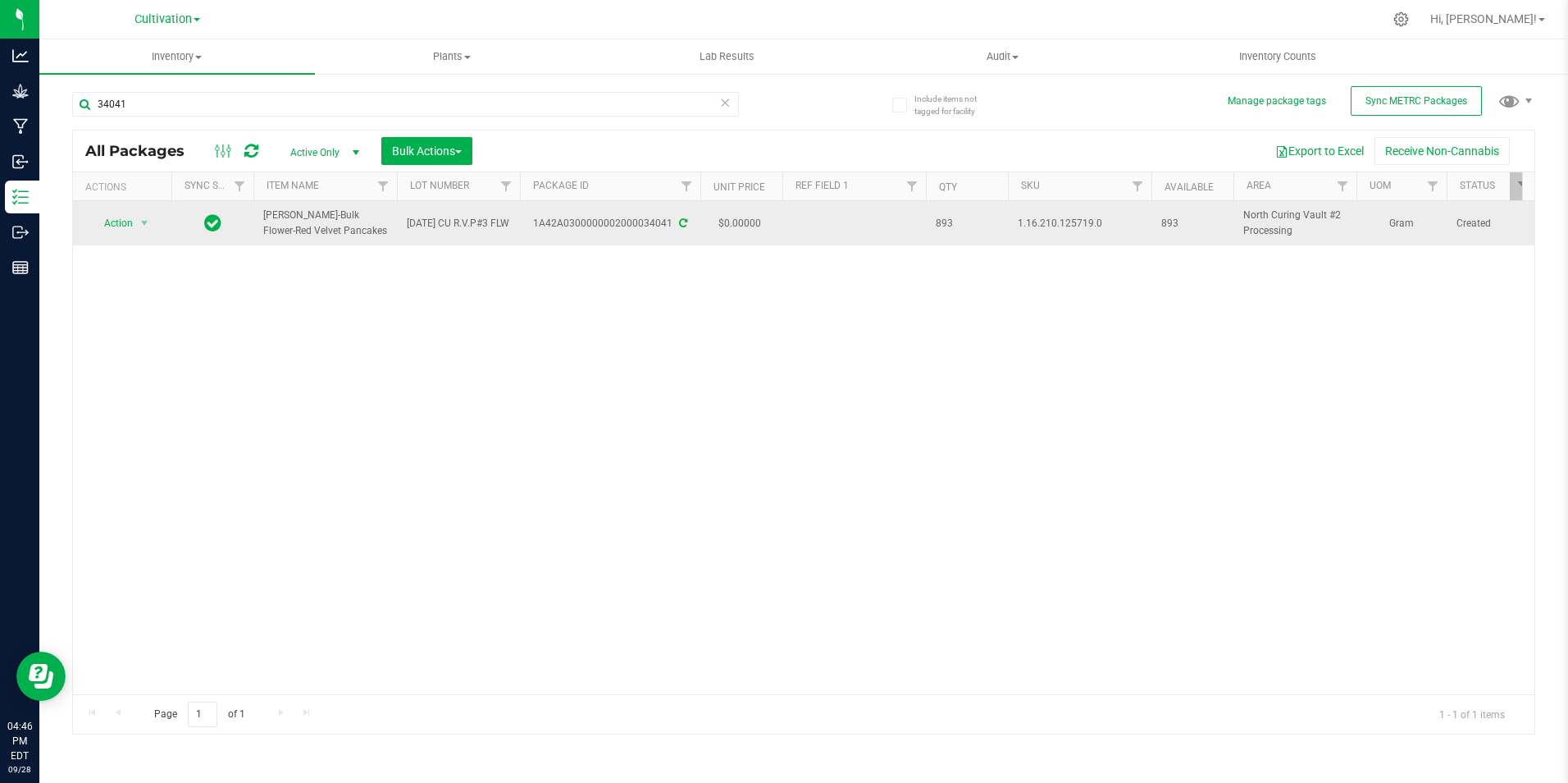
drag, startPoint x: 533, startPoint y: 219, endPoint x: 545, endPoint y: 216, distance: 12.4
